Goal: Book appointment/travel/reservation

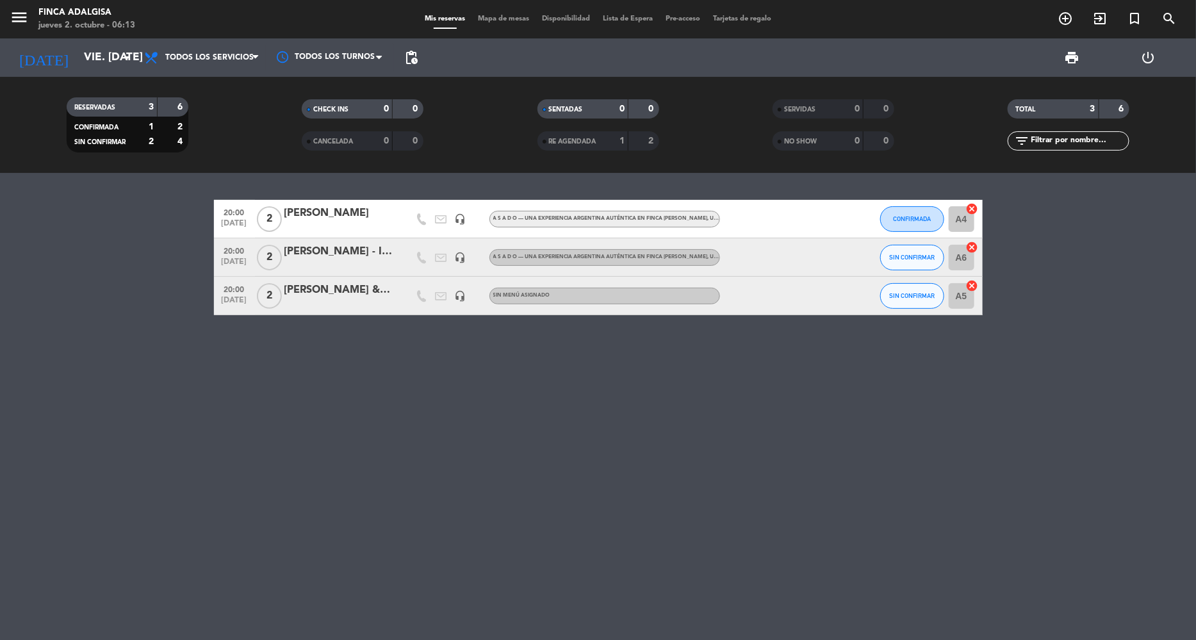
click at [86, 67] on input "vie. [DATE]" at bounding box center [149, 58] width 142 height 26
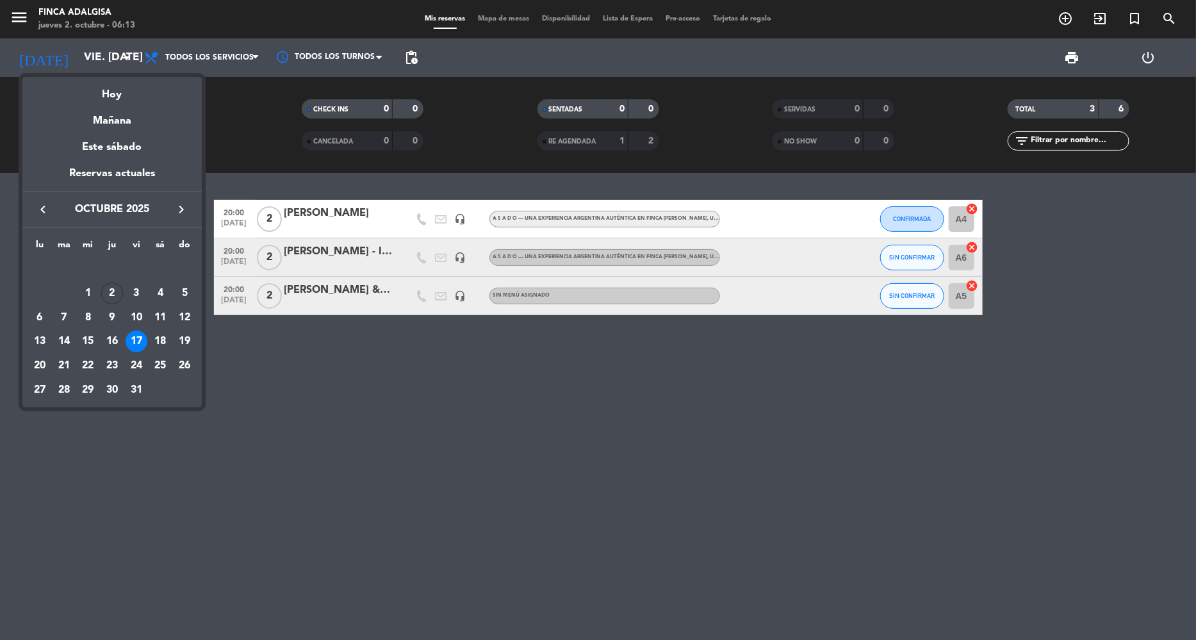
click at [182, 211] on icon "keyboard_arrow_right" at bounding box center [181, 209] width 15 height 15
click at [35, 388] on div "29" at bounding box center [40, 390] width 22 height 22
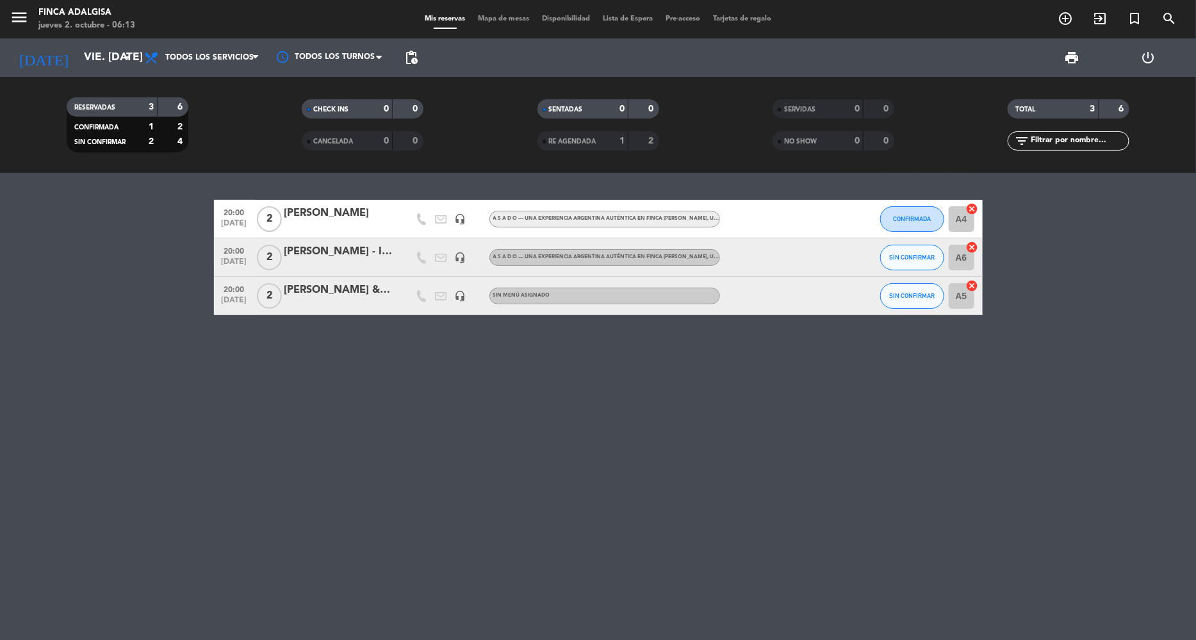
type input "lun. 29 dic."
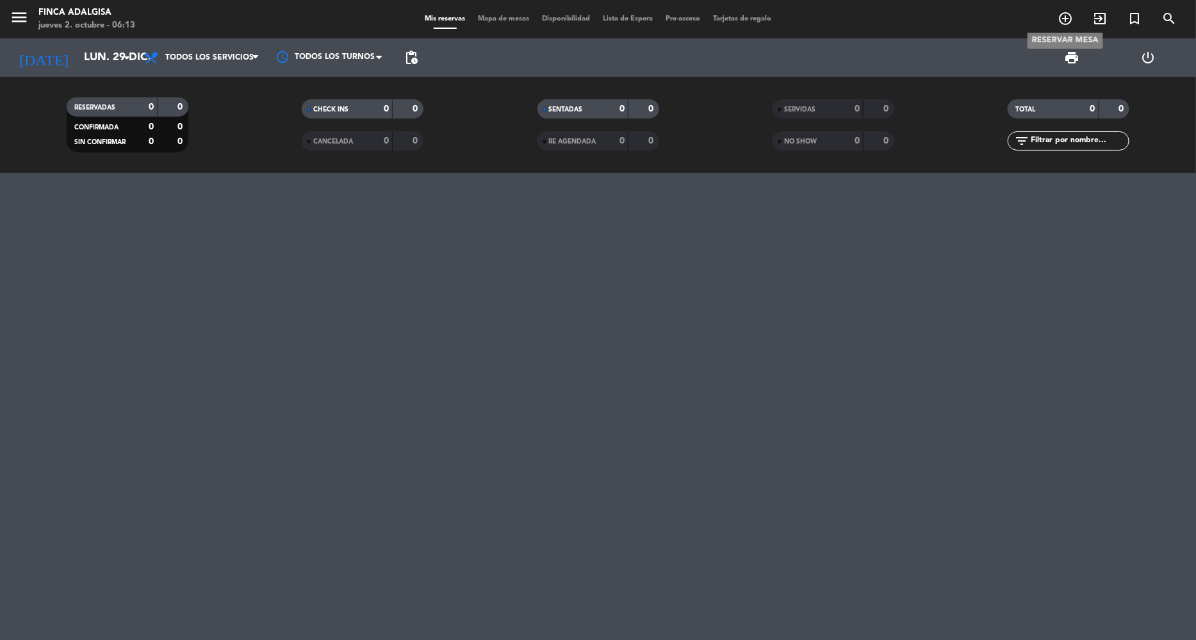
click at [1065, 20] on icon "add_circle_outline" at bounding box center [1065, 18] width 15 height 15
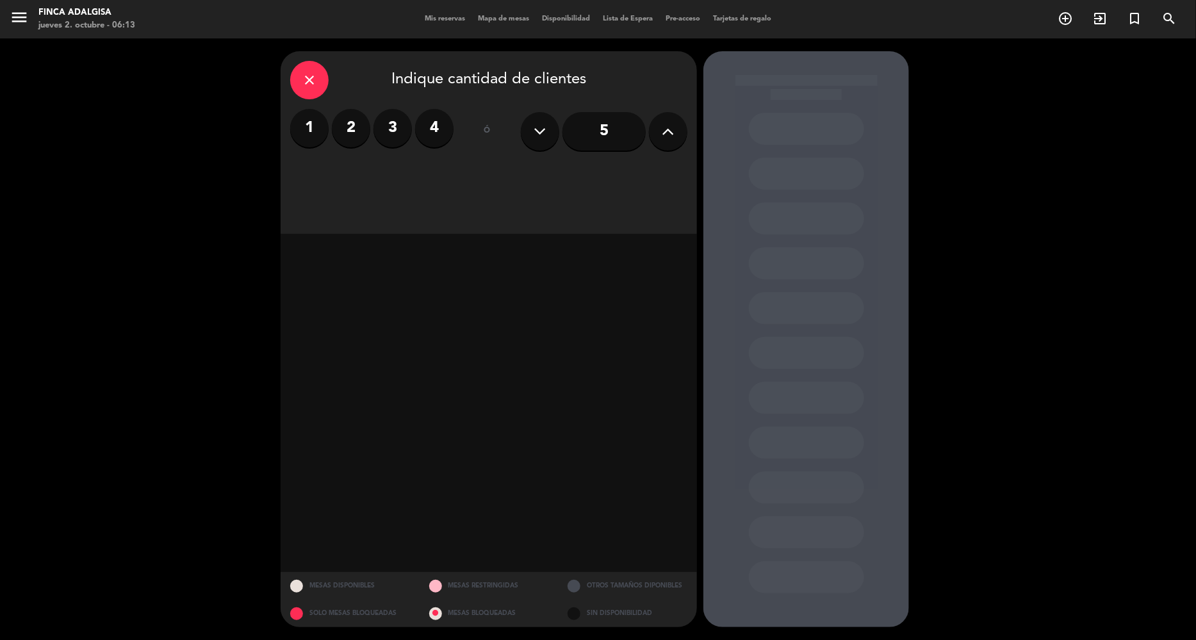
click at [342, 129] on label "2" at bounding box center [351, 128] width 38 height 38
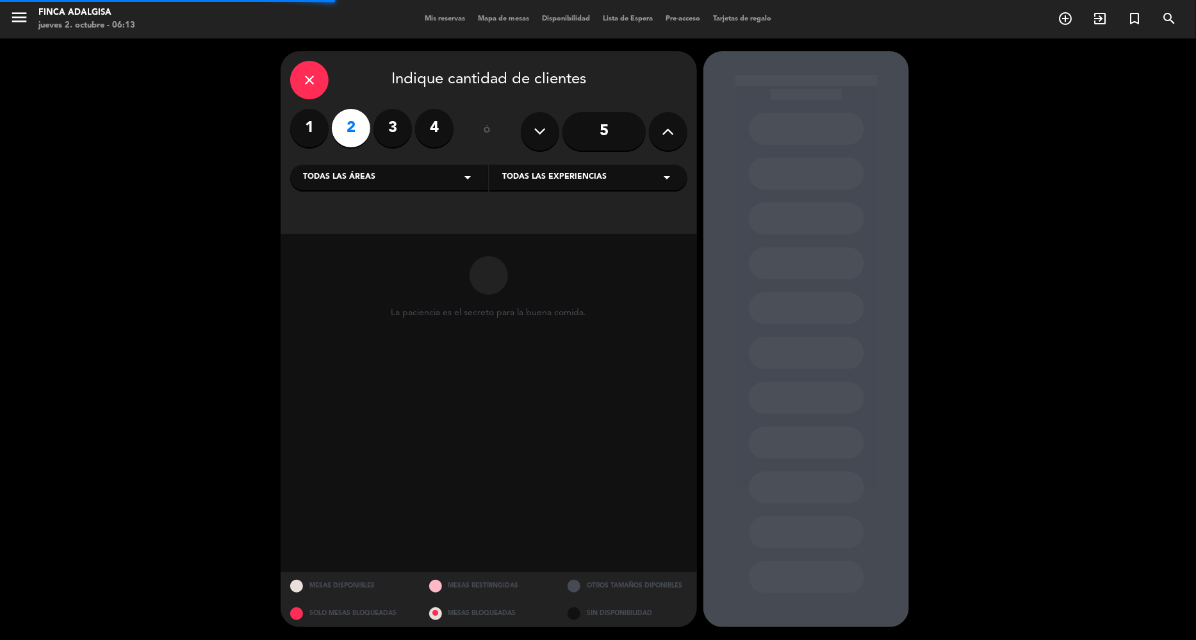
click at [416, 168] on div "Todas las áreas arrow_drop_down" at bounding box center [389, 178] width 198 height 26
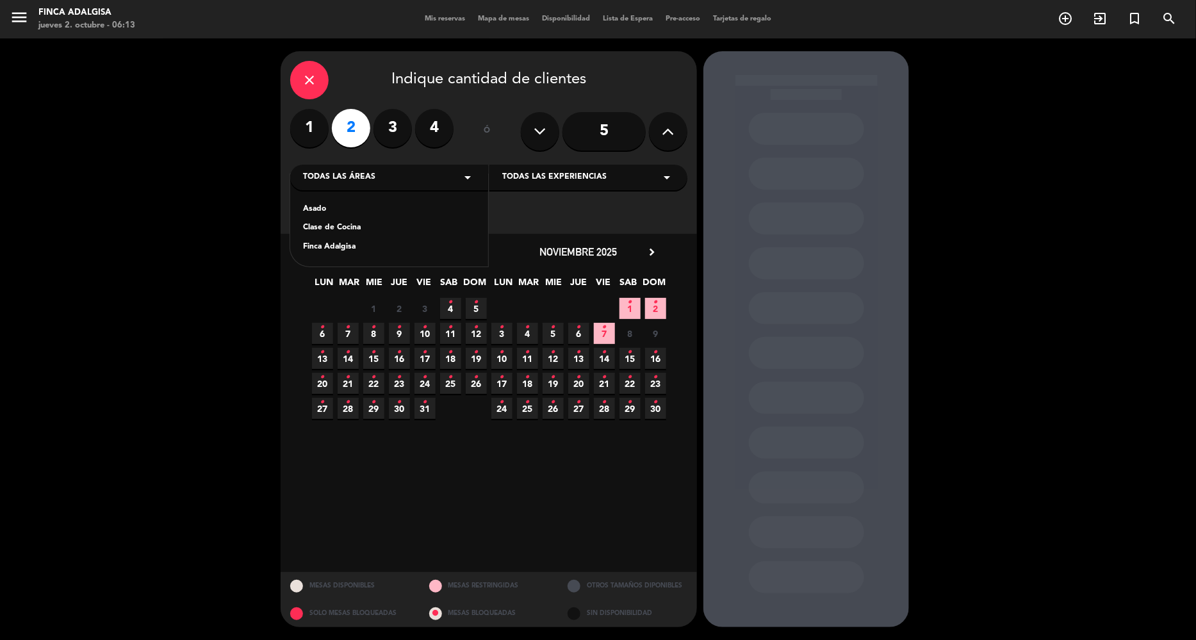
click at [372, 209] on div "Asado" at bounding box center [389, 209] width 172 height 13
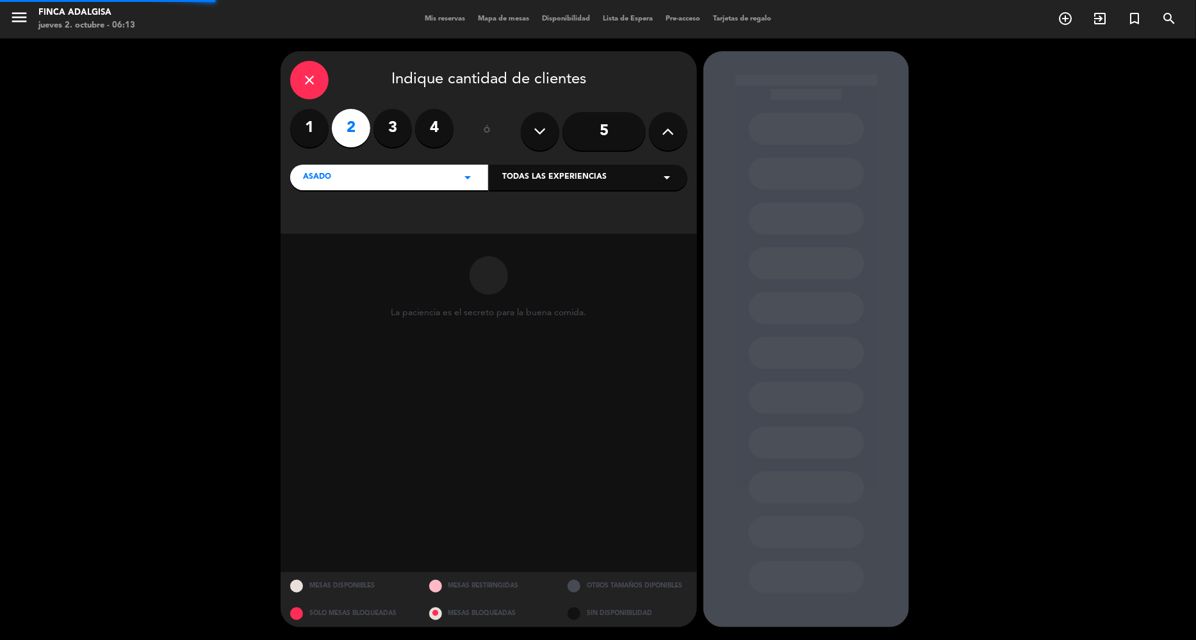
click at [604, 176] on div "Todas las experiencias arrow_drop_down" at bounding box center [588, 178] width 198 height 26
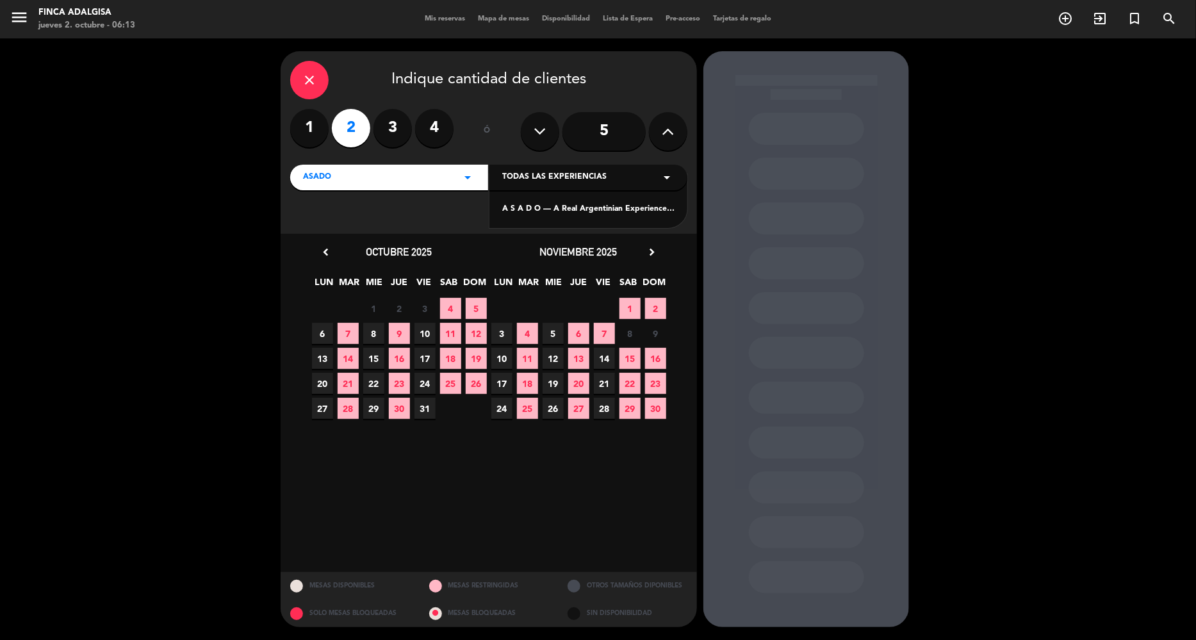
click at [580, 217] on div "A S A D O — A Real Argentinian Experience at [GEOGRAPHIC_DATA][PERSON_NAME]" at bounding box center [588, 201] width 198 height 54
click at [607, 204] on div "A S A D O — A Real Argentinian Experience at [GEOGRAPHIC_DATA][PERSON_NAME]" at bounding box center [588, 209] width 172 height 13
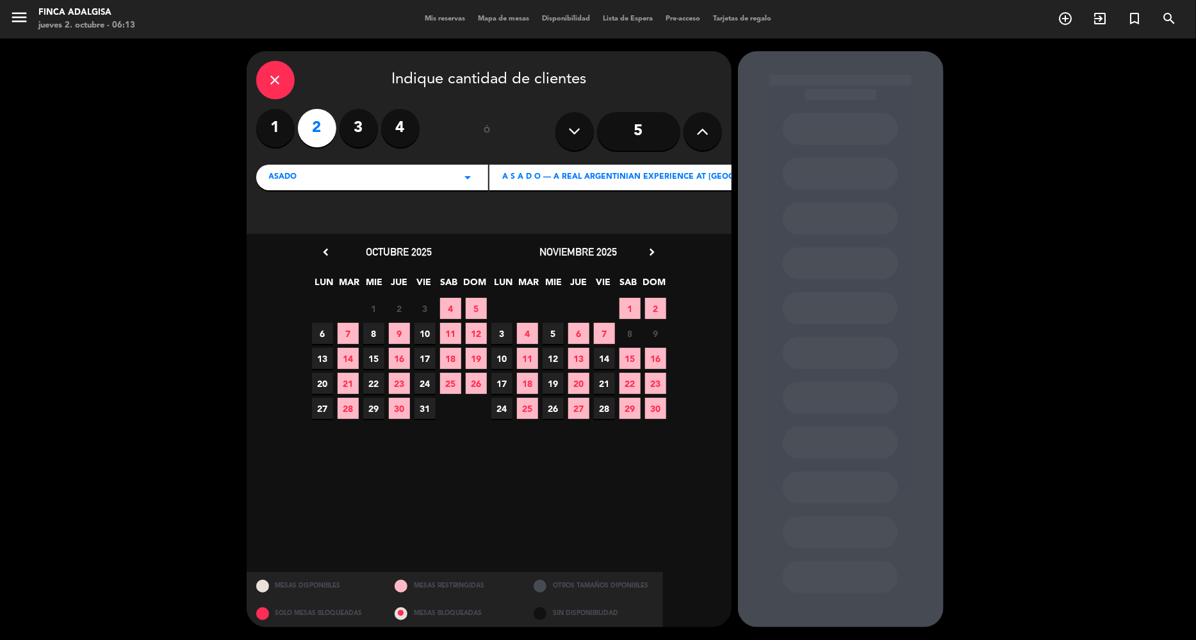
click at [629, 414] on span "29" at bounding box center [629, 408] width 21 height 21
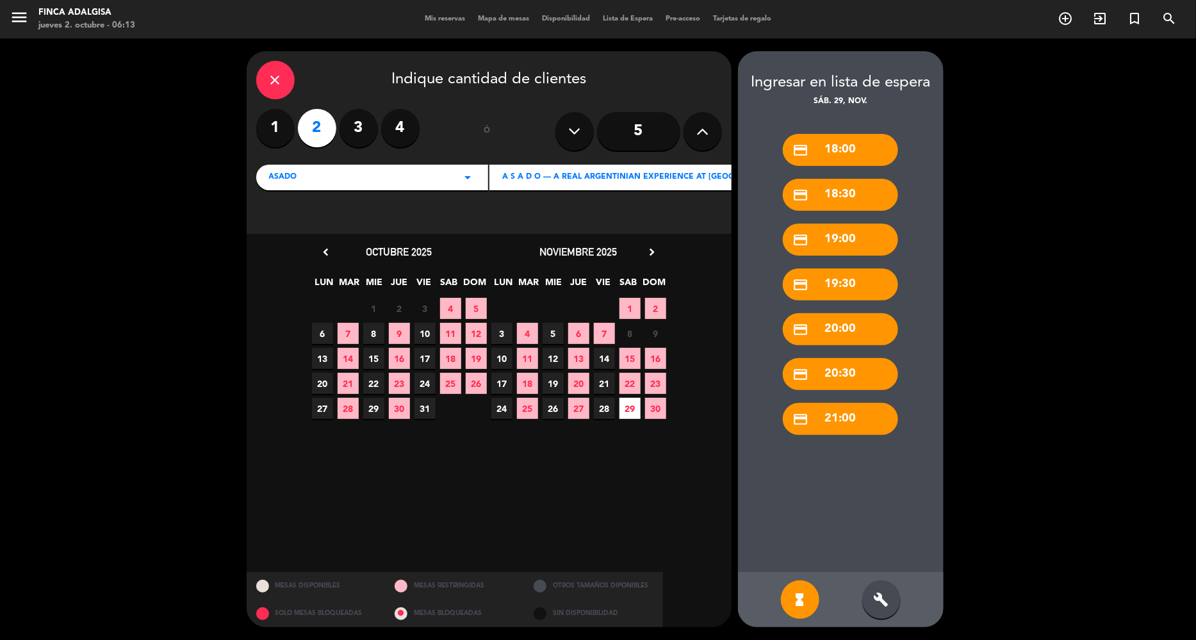
click at [801, 324] on div "credit_card 20:00" at bounding box center [840, 329] width 115 height 32
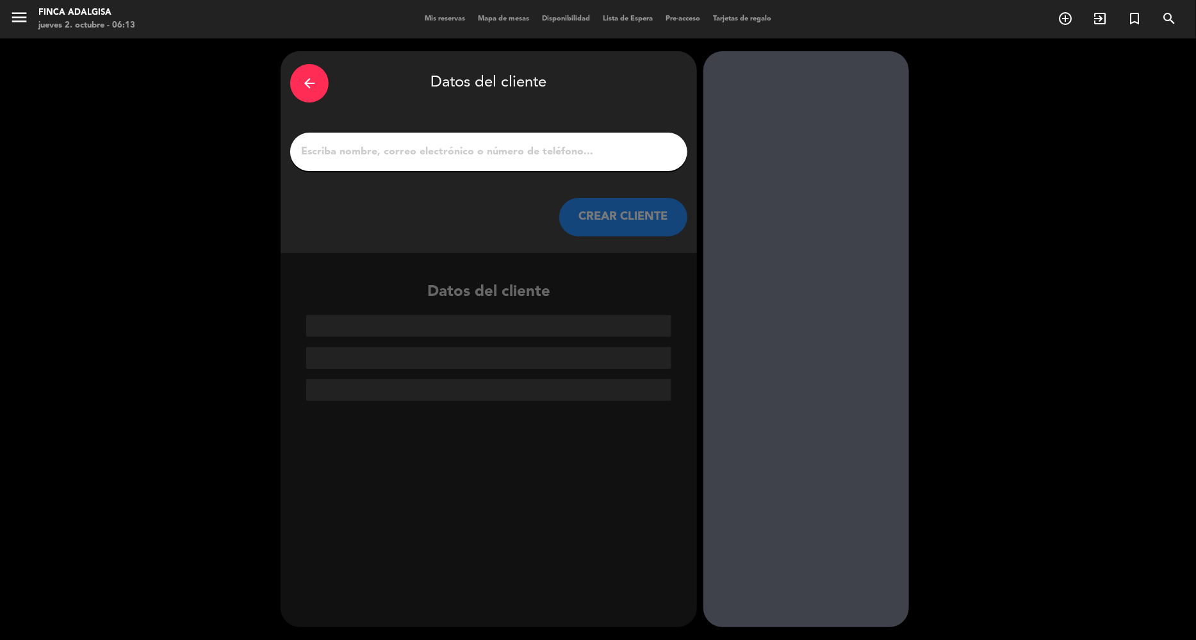
click at [546, 158] on input "1" at bounding box center [489, 152] width 378 height 18
paste input "[PERSON_NAME] <[EMAIL_ADDRESS][DOMAIN_NAME]>"
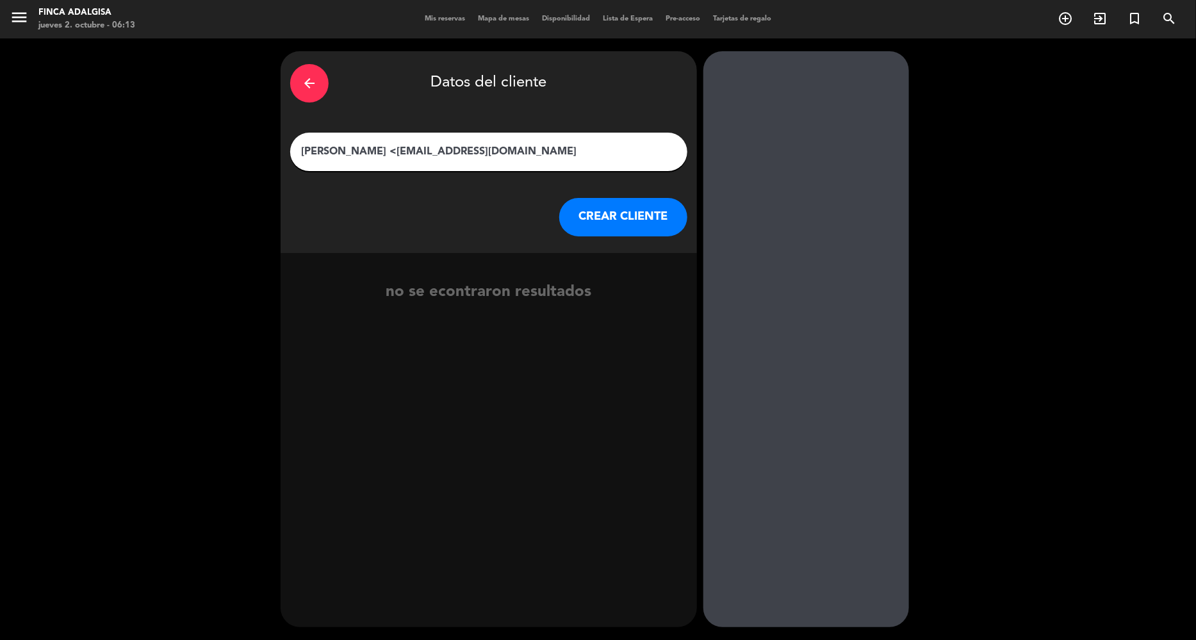
drag, startPoint x: 368, startPoint y: 155, endPoint x: 192, endPoint y: 154, distance: 175.5
click at [192, 154] on div "arrow_back Datos del cliente [PERSON_NAME] <[EMAIL_ADDRESS][DOMAIN_NAME] CREAR …" at bounding box center [598, 339] width 1196 height 602
type input "[EMAIL_ADDRESS][DOMAIN_NAME]"
click at [630, 227] on button "CREAR CLIENTE" at bounding box center [623, 217] width 128 height 38
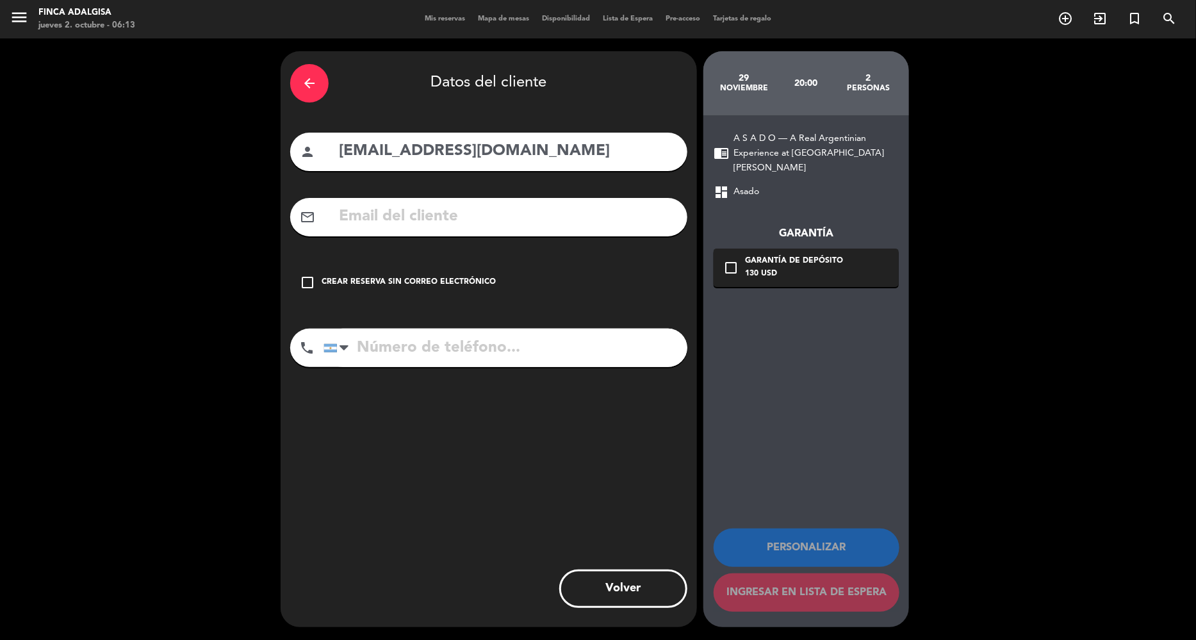
click at [495, 211] on input "text" at bounding box center [508, 217] width 340 height 26
drag, startPoint x: 537, startPoint y: 142, endPoint x: 311, endPoint y: 141, distance: 226.1
click at [311, 141] on div "person [EMAIL_ADDRESS][DOMAIN_NAME]" at bounding box center [488, 152] width 397 height 38
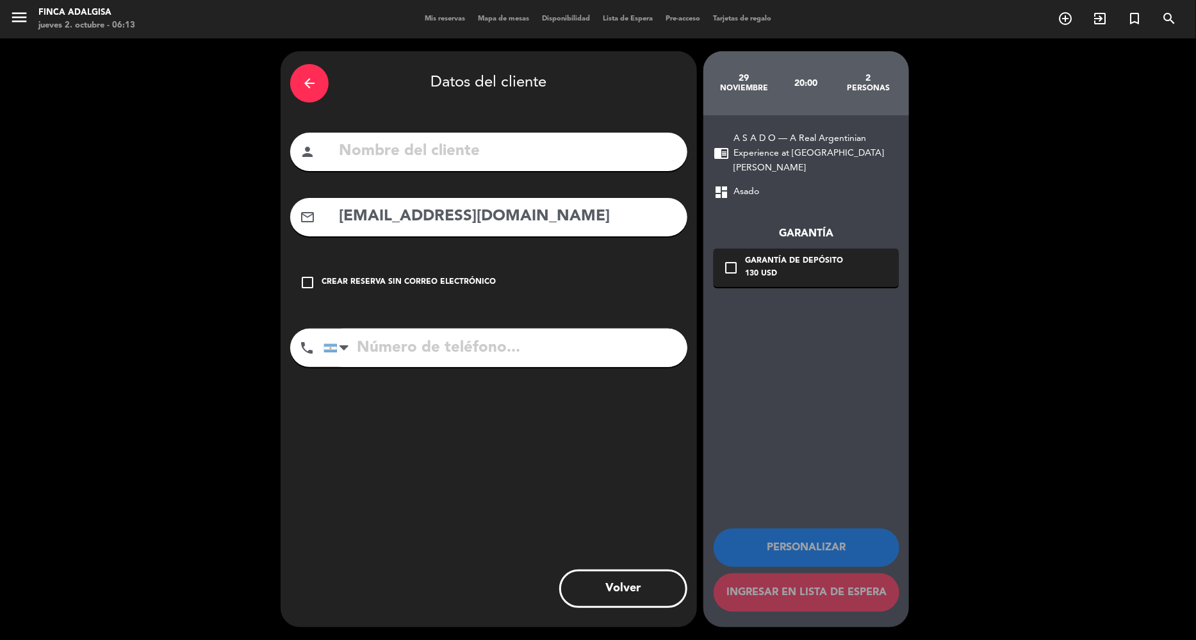
type input "[EMAIL_ADDRESS][DOMAIN_NAME]"
click at [399, 159] on input "text" at bounding box center [508, 151] width 340 height 26
paste input "[PERSON_NAME] <[EMAIL_ADDRESS][DOMAIN_NAME]>"
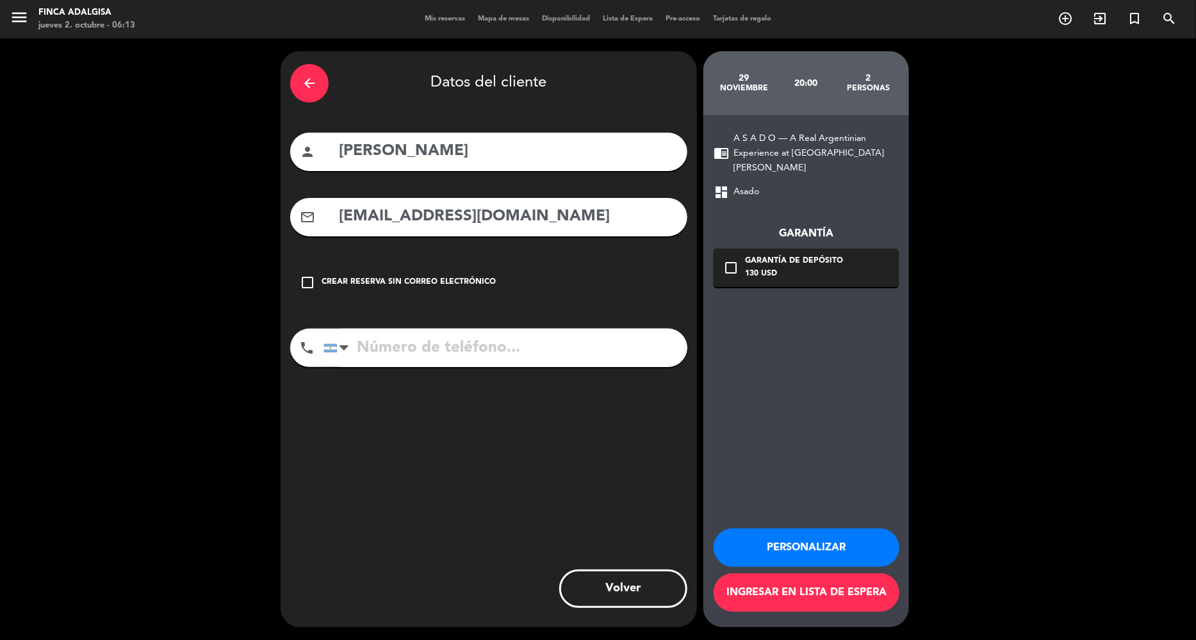
type input "[PERSON_NAME]"
click at [314, 91] on div "arrow_back" at bounding box center [309, 83] width 38 height 38
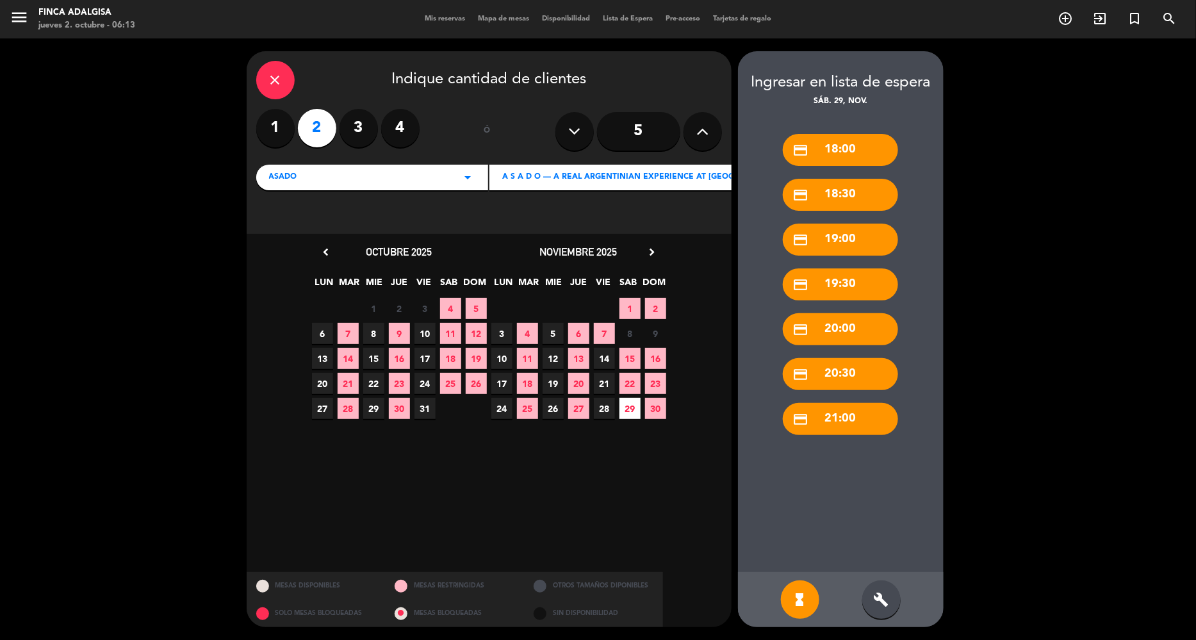
click at [653, 256] on icon "chevron_right" at bounding box center [651, 251] width 13 height 13
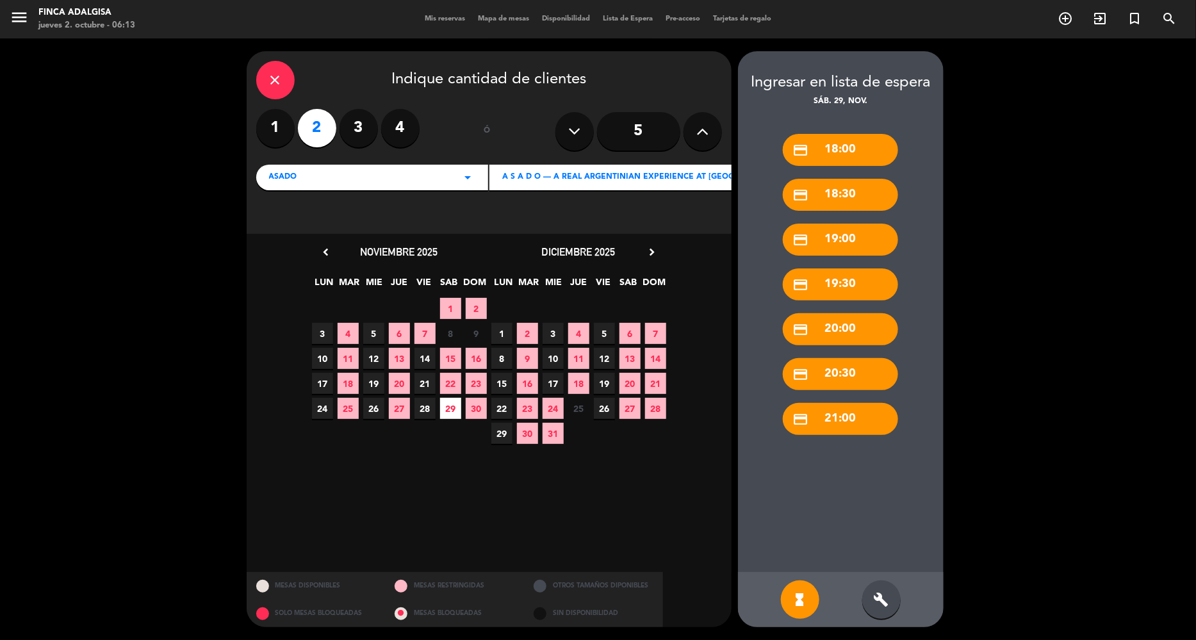
click at [508, 434] on span "29" at bounding box center [501, 433] width 21 height 21
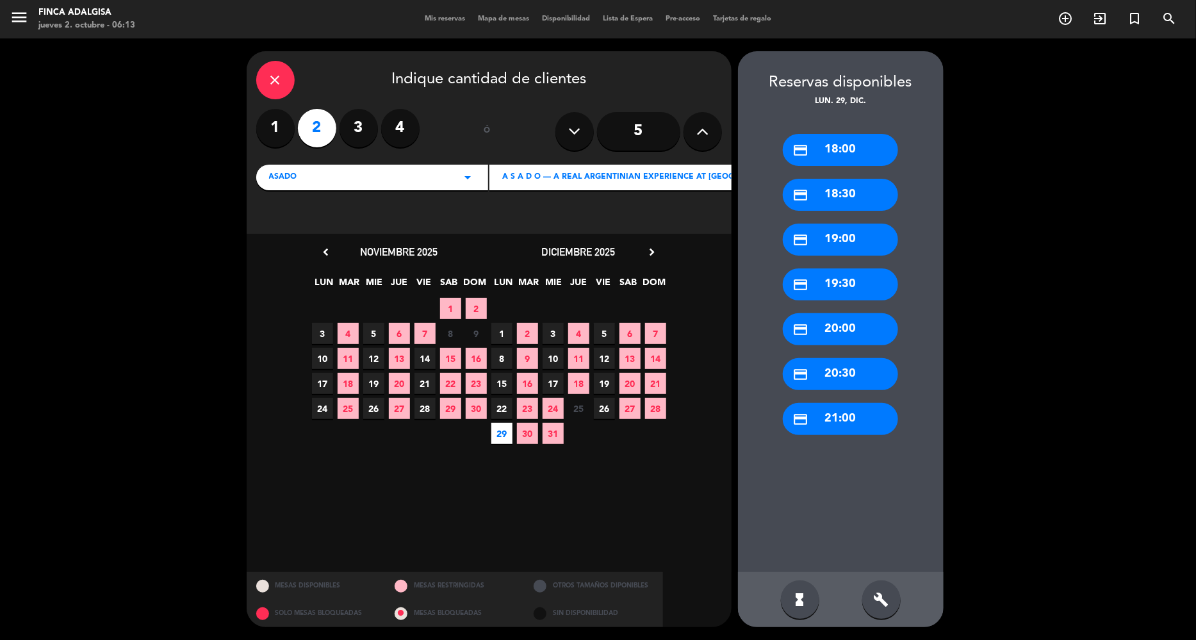
click at [812, 331] on div "credit_card 20:00" at bounding box center [840, 329] width 115 height 32
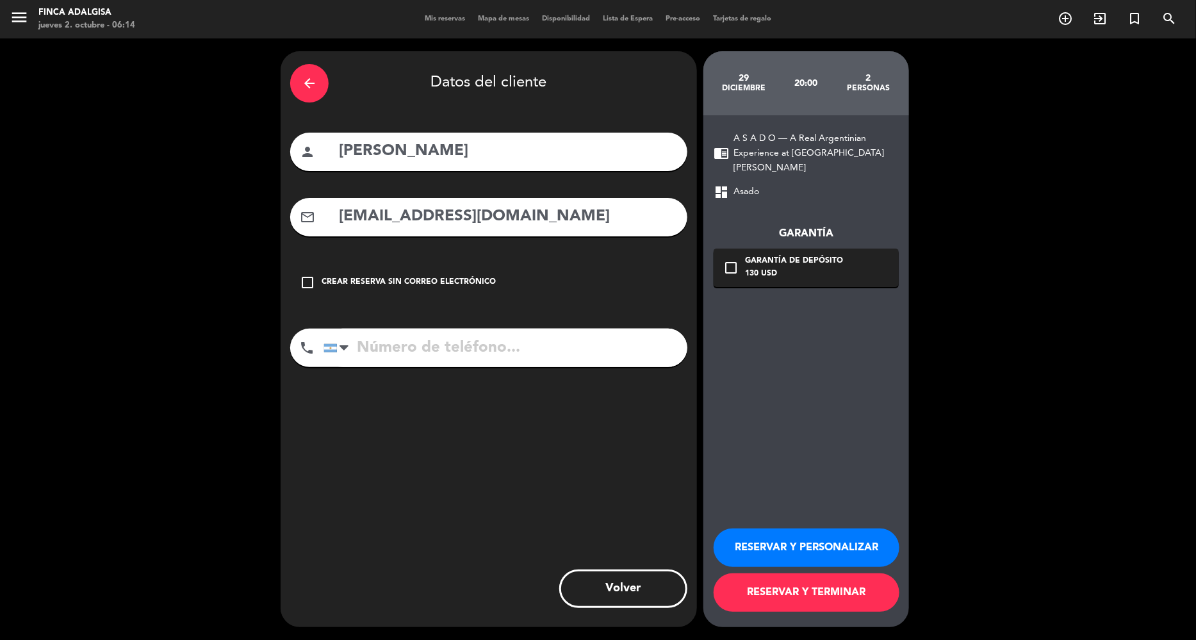
click at [791, 548] on button "RESERVAR Y PERSONALIZAR" at bounding box center [807, 547] width 186 height 38
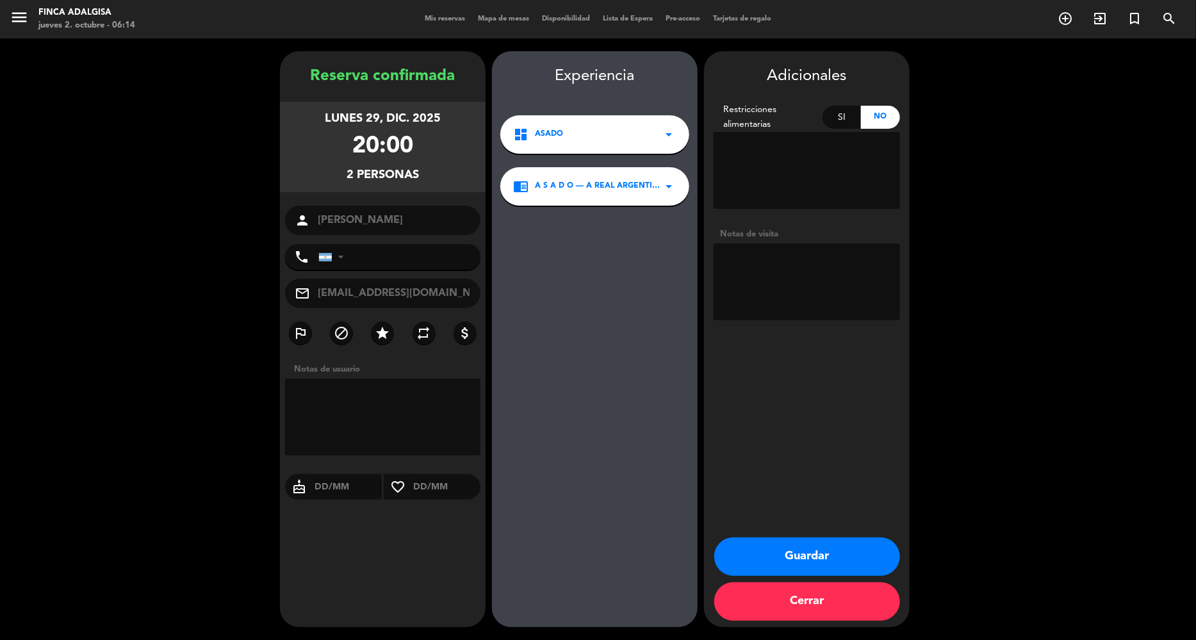
click at [377, 411] on textarea at bounding box center [382, 417] width 195 height 77
type textarea "Alojados en el hotel. Pagan en el check out."
click at [811, 560] on button "Guardar" at bounding box center [807, 556] width 186 height 38
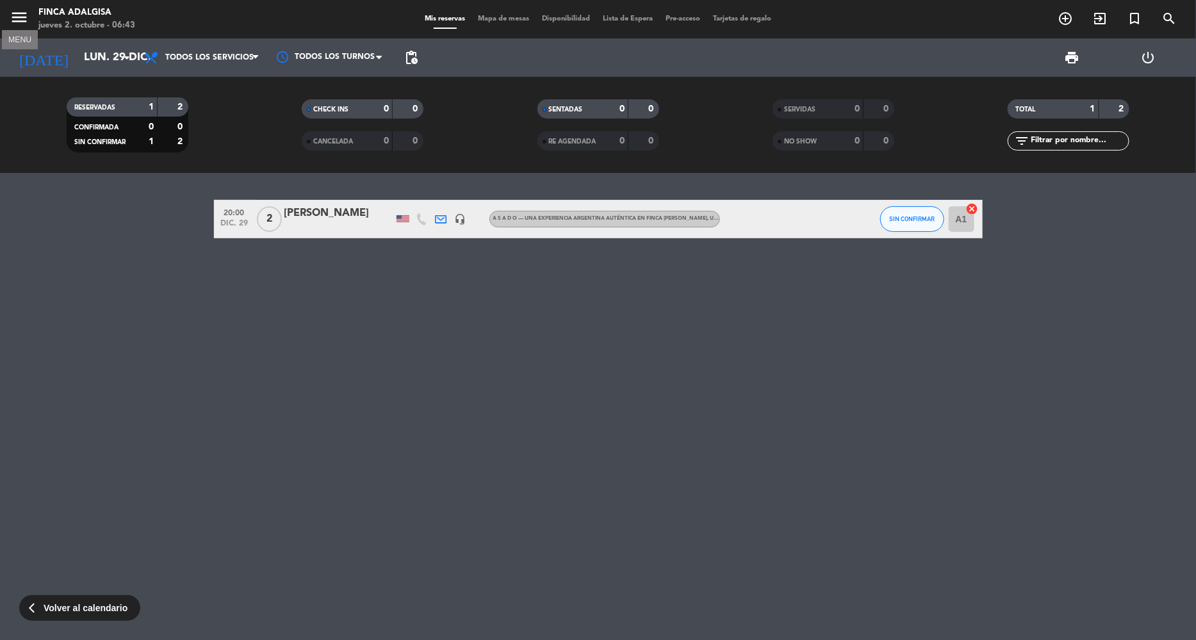
click at [24, 24] on icon "menu" at bounding box center [19, 17] width 19 height 19
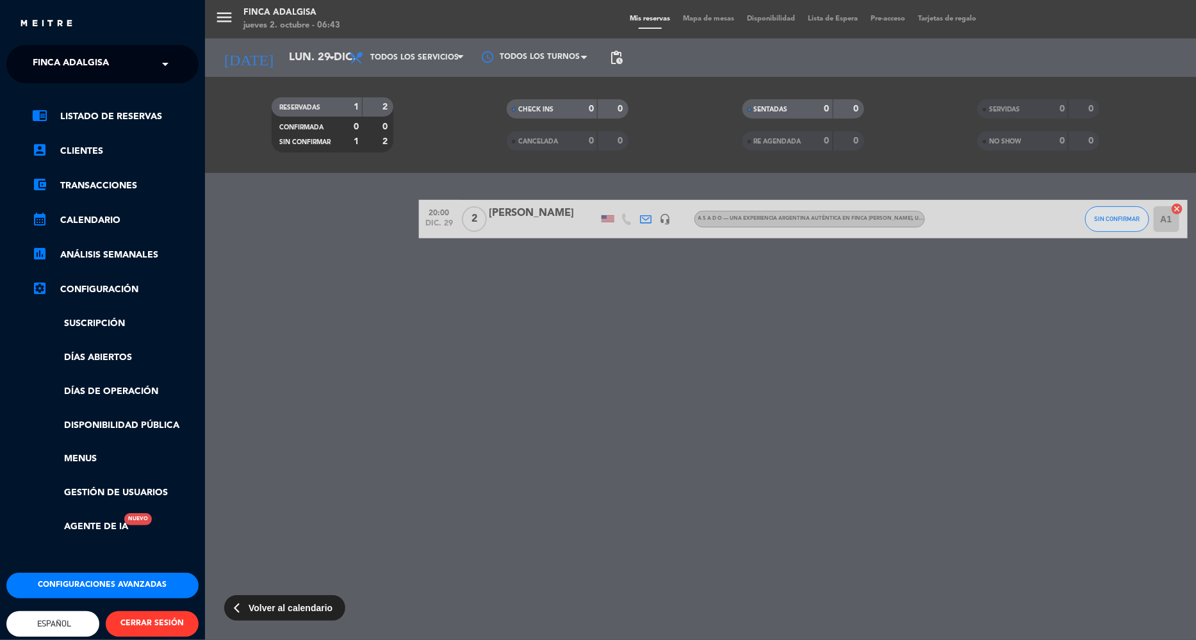
click at [124, 358] on link "Días abiertos" at bounding box center [115, 357] width 167 height 15
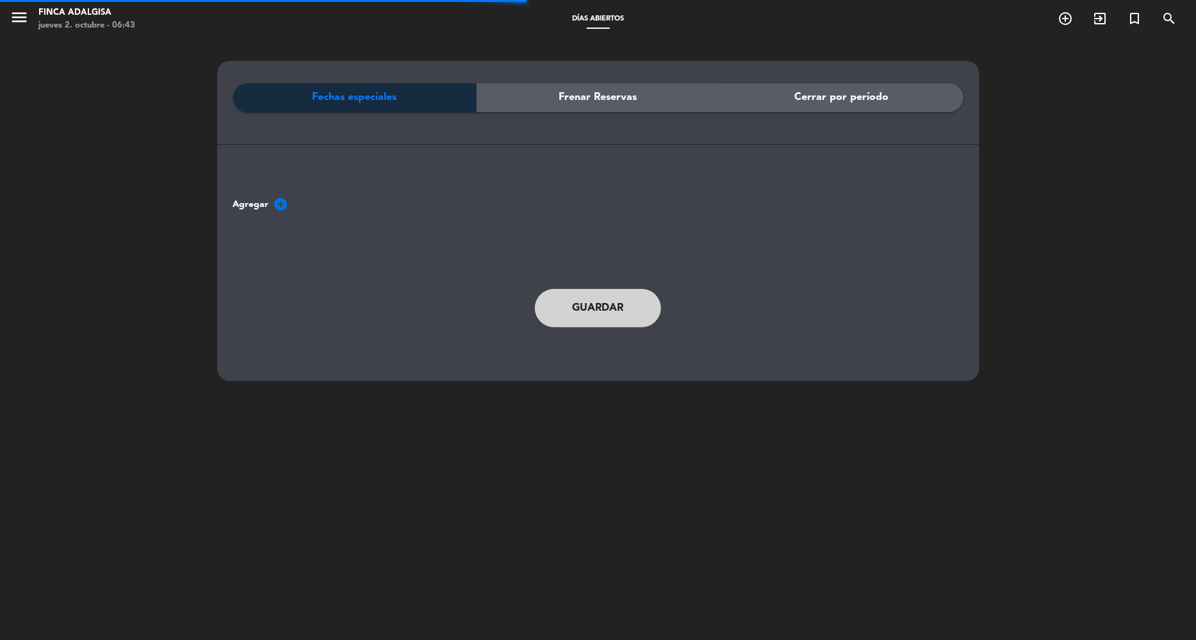
click at [821, 96] on span "Cerrar por período" at bounding box center [841, 97] width 94 height 17
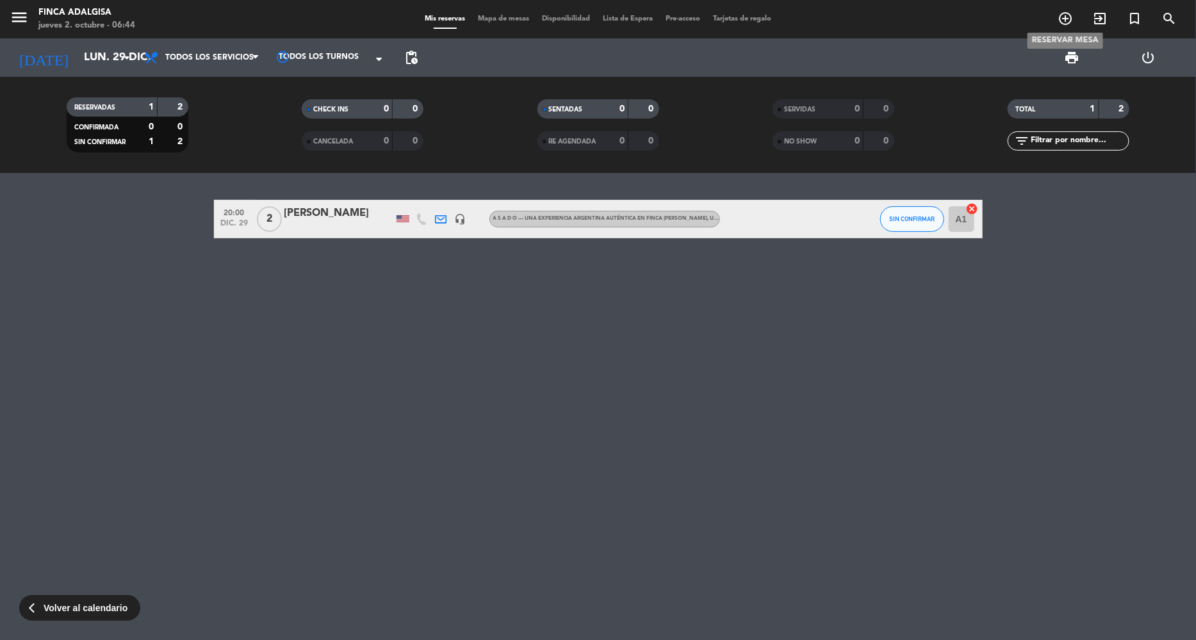
click at [1058, 22] on icon "add_circle_outline" at bounding box center [1065, 18] width 15 height 15
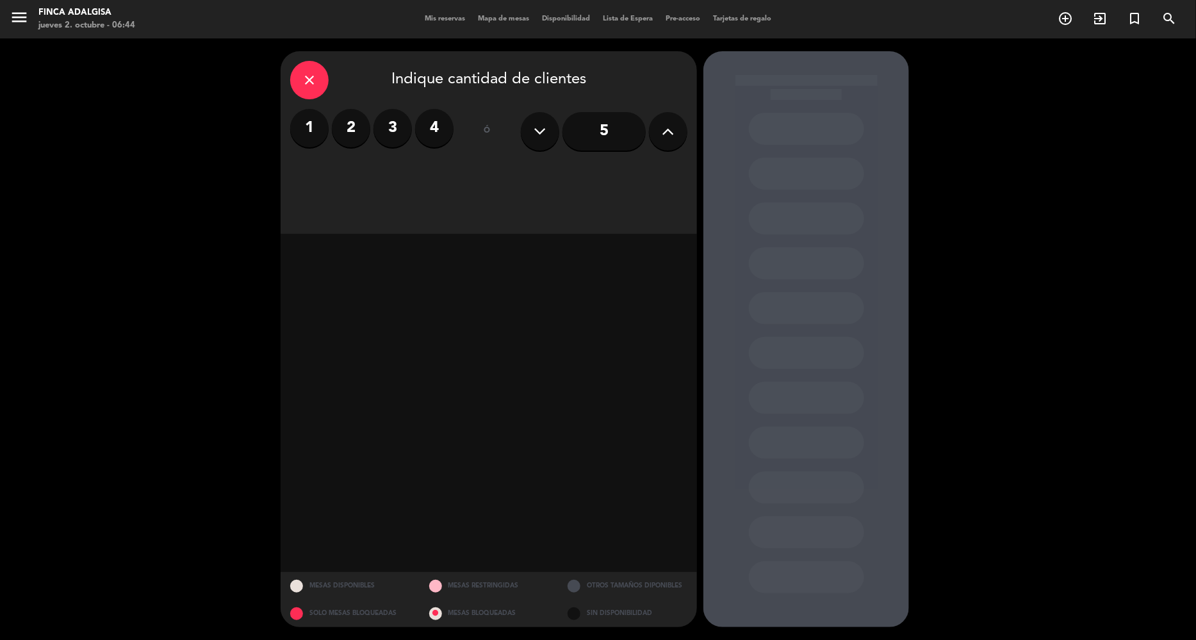
click at [341, 125] on label "2" at bounding box center [351, 128] width 38 height 38
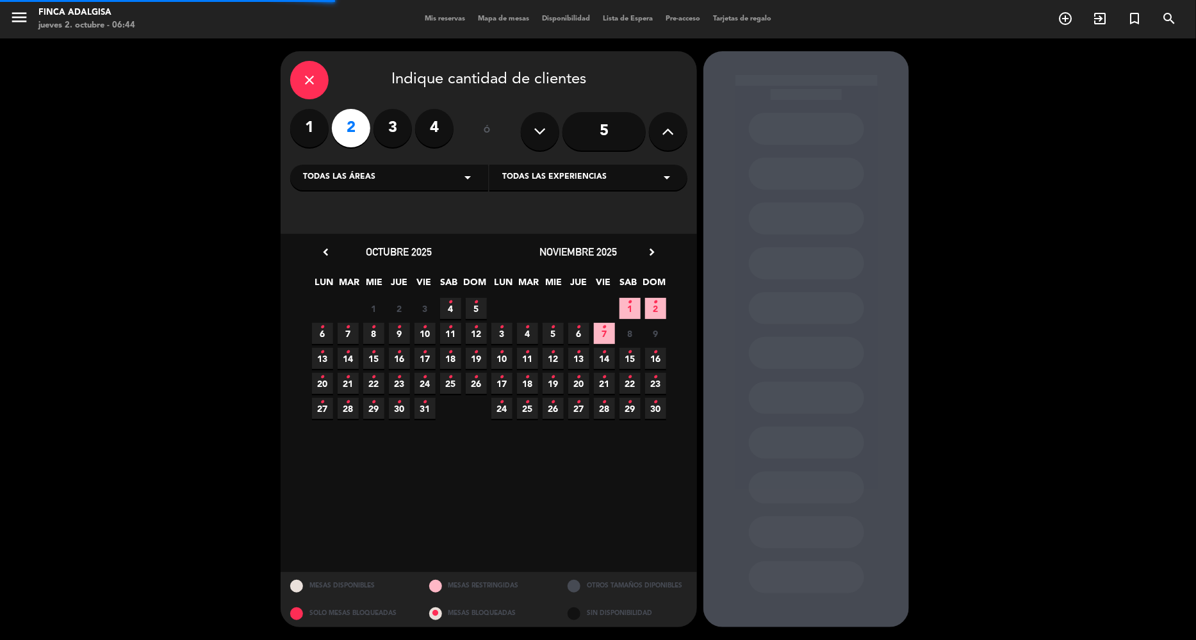
click at [379, 172] on div "Todas las áreas arrow_drop_down" at bounding box center [389, 178] width 198 height 26
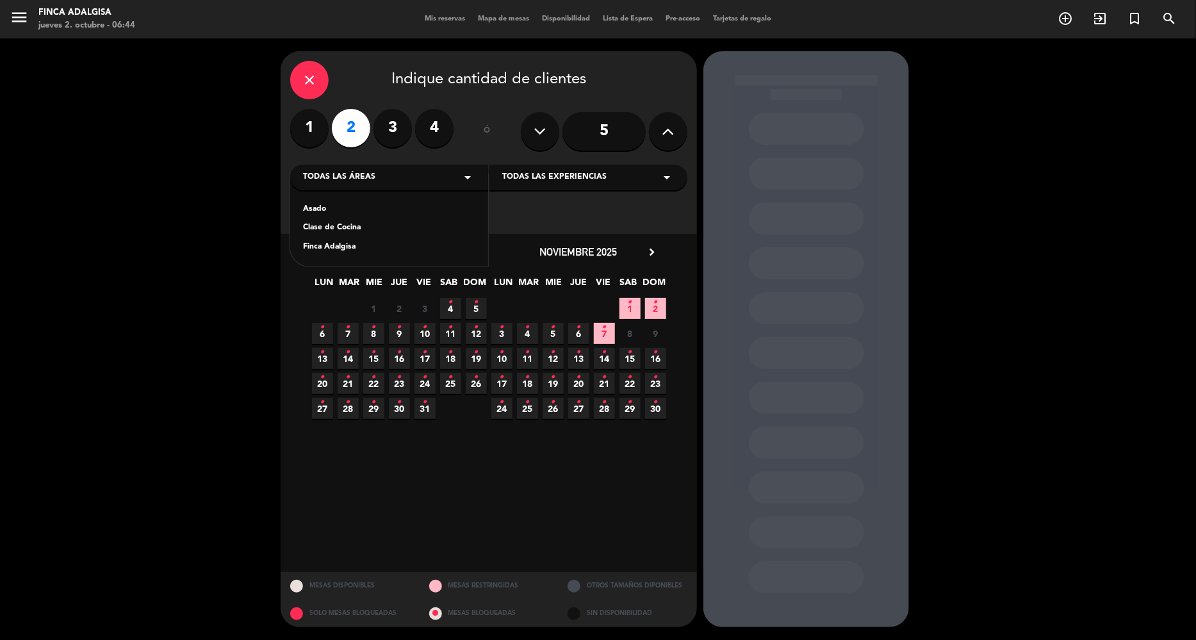
click at [366, 243] on div "Finca Adalgisa" at bounding box center [389, 247] width 172 height 13
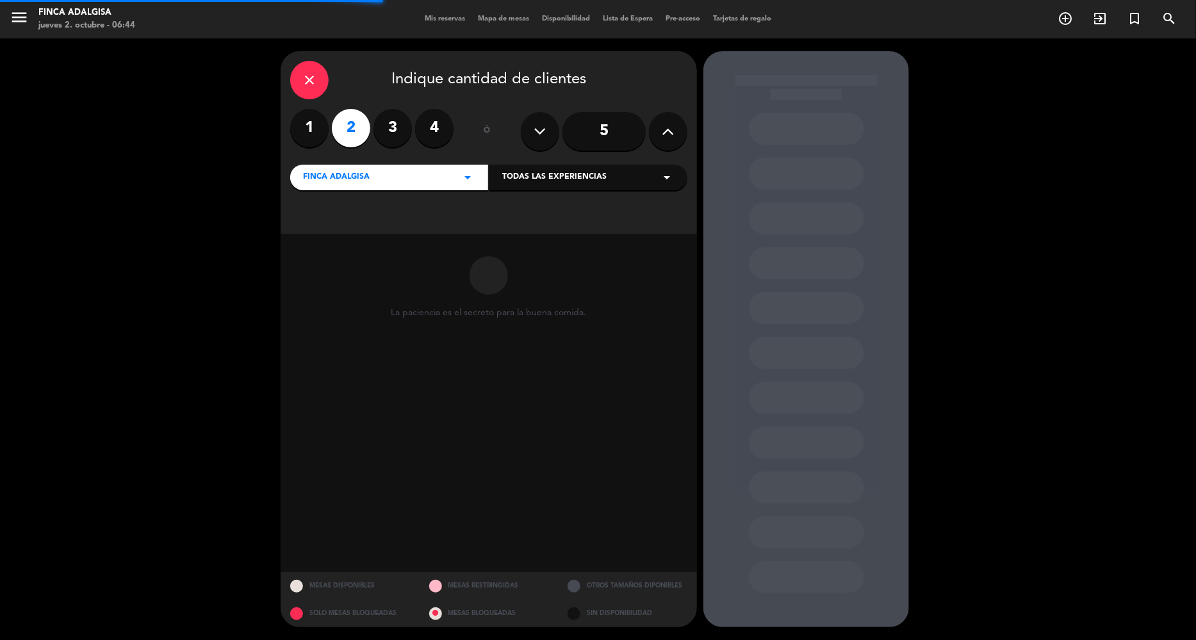
click at [592, 180] on span "Todas las experiencias" at bounding box center [554, 177] width 104 height 13
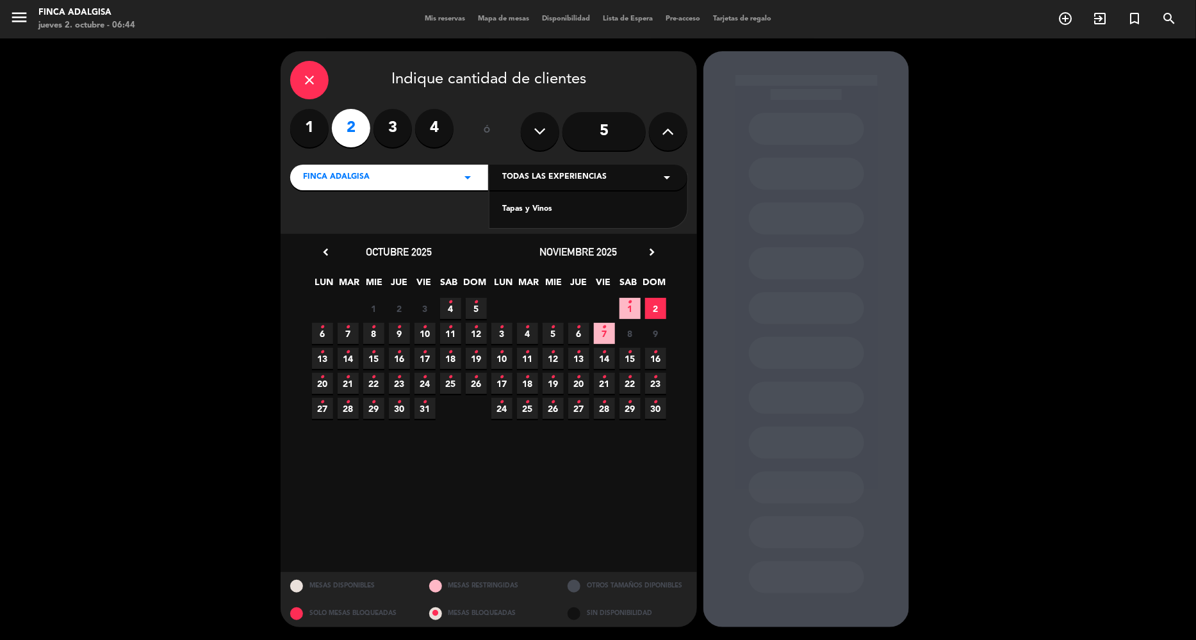
click at [583, 202] on div "Tapas y Vinos" at bounding box center [588, 201] width 198 height 54
click at [585, 213] on div "Tapas y Vinos" at bounding box center [588, 209] width 172 height 13
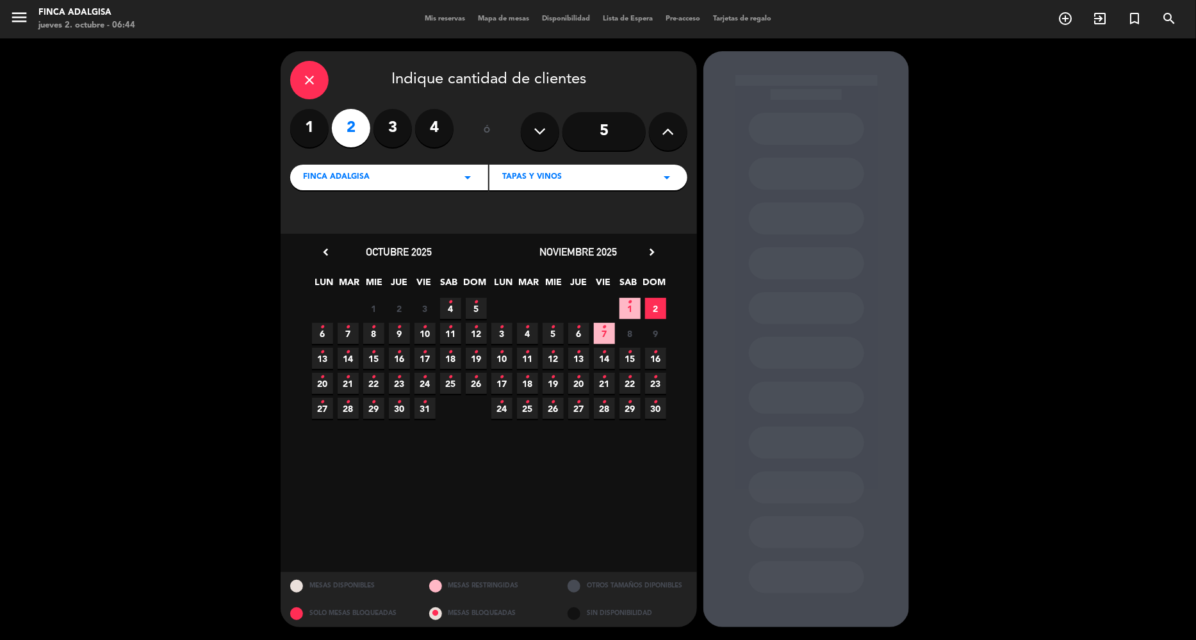
click at [649, 253] on icon "chevron_right" at bounding box center [651, 251] width 13 height 13
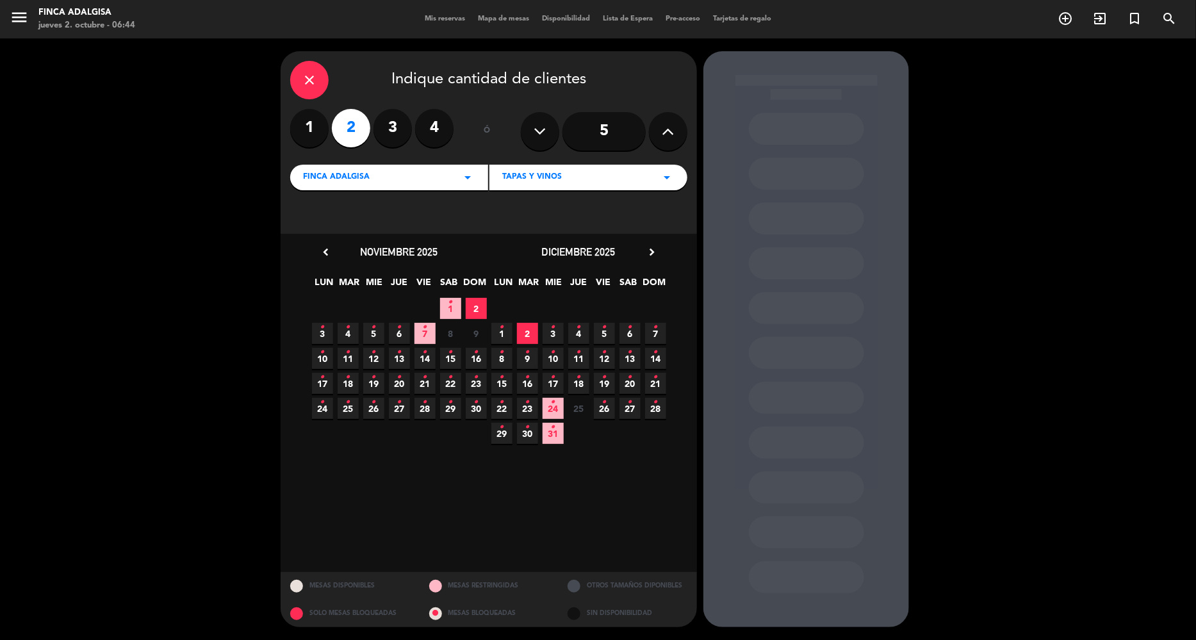
click at [554, 407] on icon "•" at bounding box center [553, 402] width 4 height 20
click at [741, 429] on div at bounding box center [806, 339] width 206 height 576
click at [317, 75] on icon "close" at bounding box center [309, 79] width 15 height 15
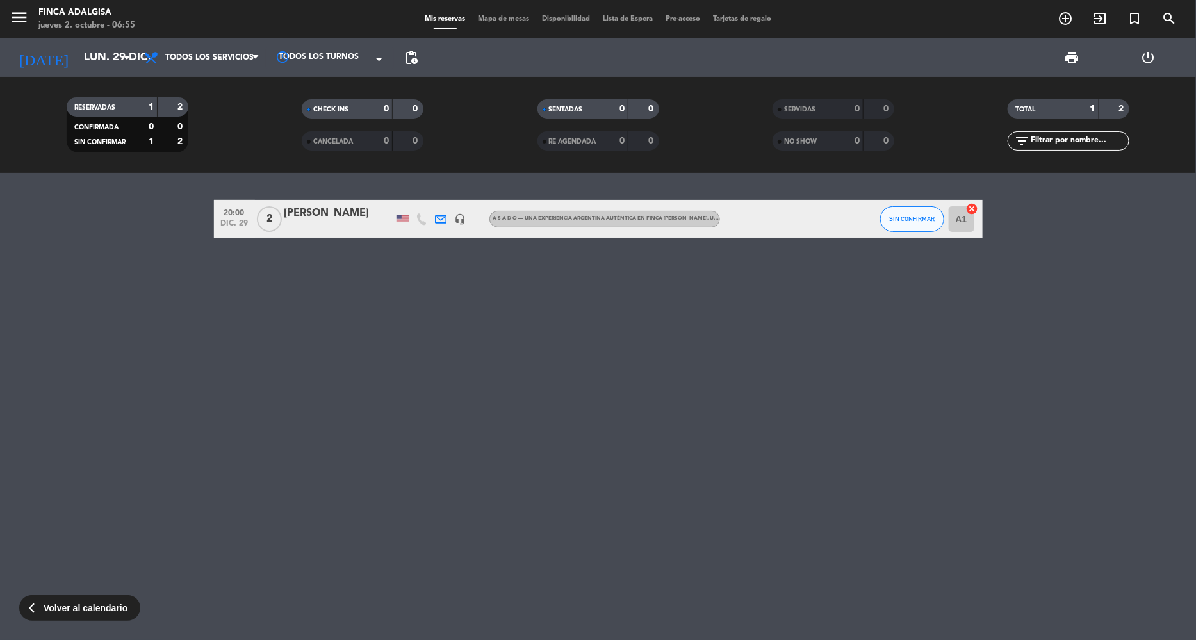
click at [4, 22] on div "menu Finca [PERSON_NAME] jueves 2. octubre - 06:55" at bounding box center [149, 19] width 299 height 30
